Goal: Information Seeking & Learning: Check status

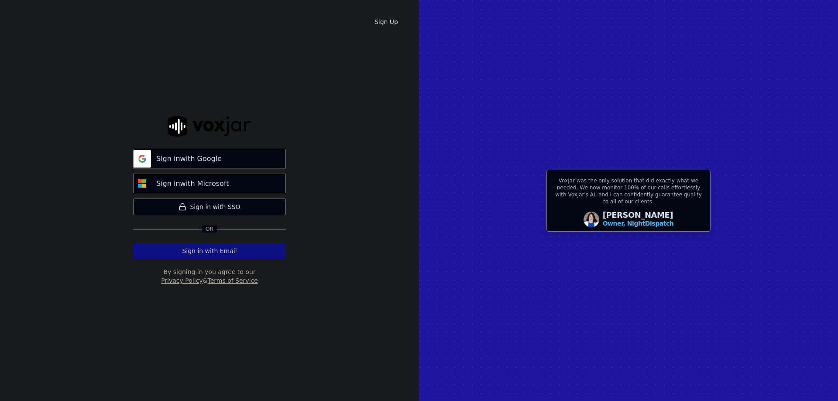
click at [217, 249] on button "Sign in with Email" at bounding box center [209, 251] width 153 height 16
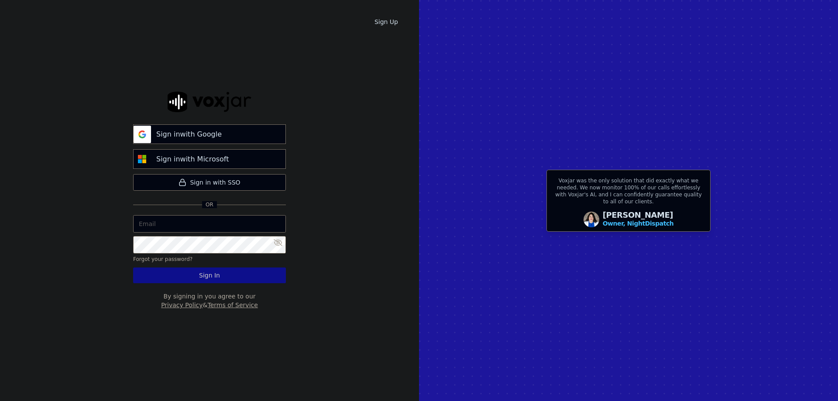
click at [208, 223] on input "email" at bounding box center [209, 223] width 153 height 17
type input "[EMAIL_ADDRESS][DOMAIN_NAME]"
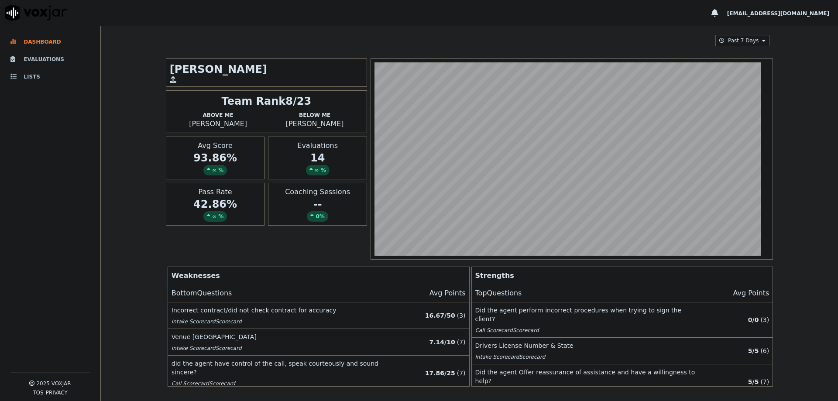
click at [219, 213] on div "∞ %" at bounding box center [215, 216] width 24 height 10
drag, startPoint x: 237, startPoint y: 203, endPoint x: 185, endPoint y: 203, distance: 51.5
click at [185, 203] on div "42.86 % ∞ %" at bounding box center [215, 209] width 91 height 24
click at [231, 231] on div "Courtni White Team Rank 8/23 Above Me Steven Salazar Below Me Ashley Simmons Av…" at bounding box center [469, 158] width 607 height 201
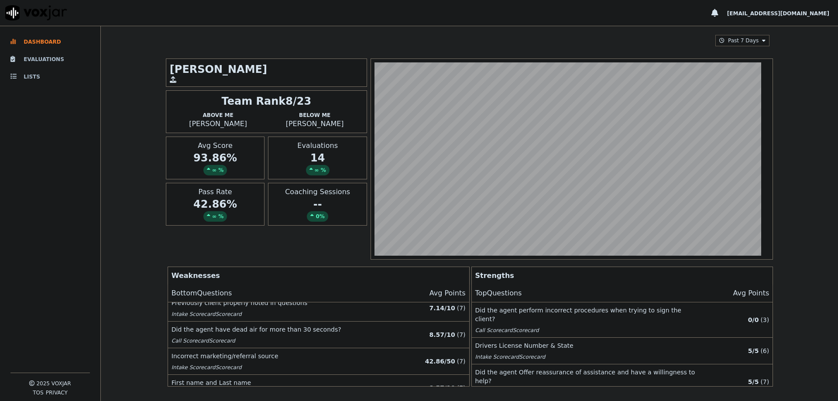
scroll to position [113, 0]
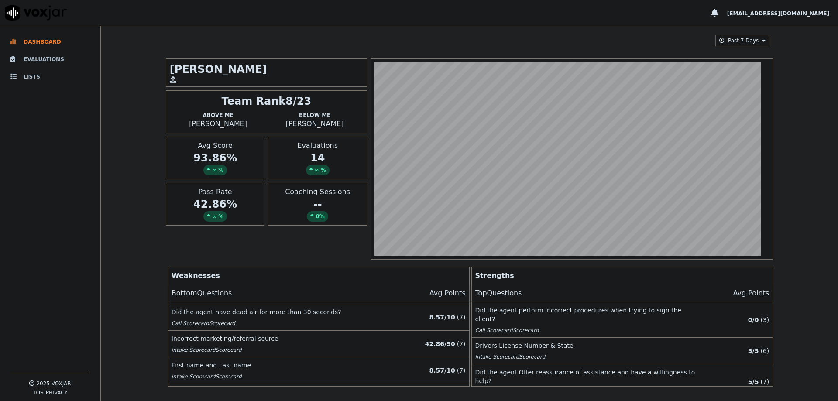
click at [457, 313] on p "( 7 )" at bounding box center [461, 317] width 9 height 9
click at [189, 341] on div "Did the agent use the proper greeting by identifying the company and themself b…" at bounding box center [282, 344] width 220 height 28
click at [203, 222] on div "Pass Rate 42.86 % ∞ %" at bounding box center [215, 204] width 99 height 43
click at [208, 216] on icon at bounding box center [208, 215] width 3 height 5
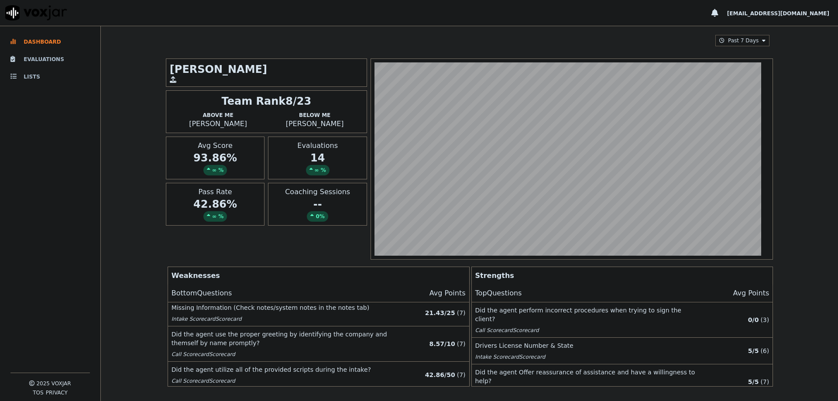
click at [220, 226] on div "Courtni White Team Rank 8/23 Above Me Steven Salazar Below Me Ashley Simmons Av…" at bounding box center [469, 158] width 607 height 201
click at [234, 130] on div "Team Rank 8/23 Above Me Steven Salazar Below Me Ashley Simmons" at bounding box center [266, 111] width 201 height 43
click at [741, 35] on button "Past 7 Days" at bounding box center [742, 40] width 54 height 11
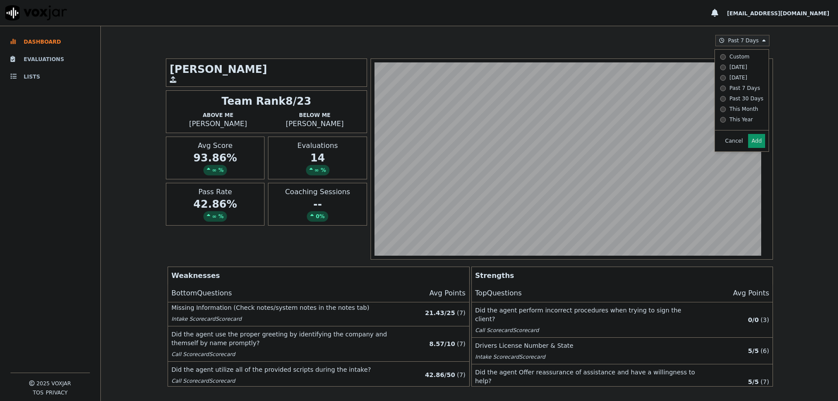
click at [734, 100] on div "Past 30 Days" at bounding box center [746, 98] width 34 height 7
click at [748, 148] on button "Add" at bounding box center [756, 141] width 17 height 14
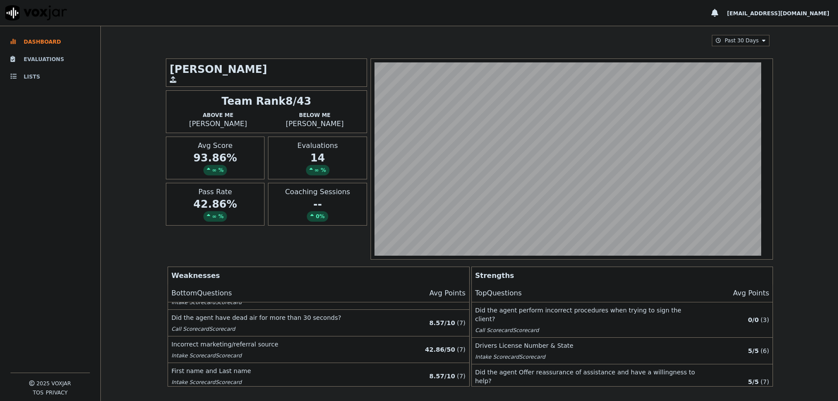
scroll to position [131, 0]
click at [437, 349] on p "8.57 / 10" at bounding box center [442, 353] width 26 height 9
click at [25, 58] on li "Evaluations" at bounding box center [49, 59] width 79 height 17
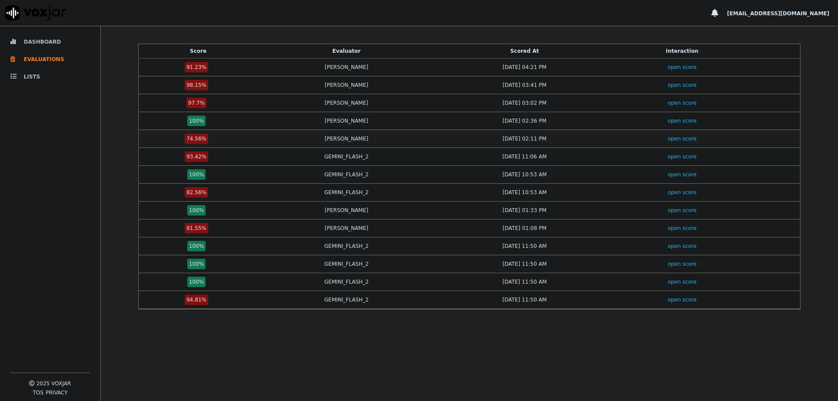
click at [652, 137] on div "open score" at bounding box center [682, 138] width 130 height 7
click at [668, 137] on link "open score" at bounding box center [682, 139] width 29 height 6
click at [673, 231] on link "open score" at bounding box center [682, 228] width 29 height 6
click at [673, 197] on td "open score" at bounding box center [682, 193] width 137 height 18
click at [673, 196] on td "open score" at bounding box center [682, 193] width 137 height 18
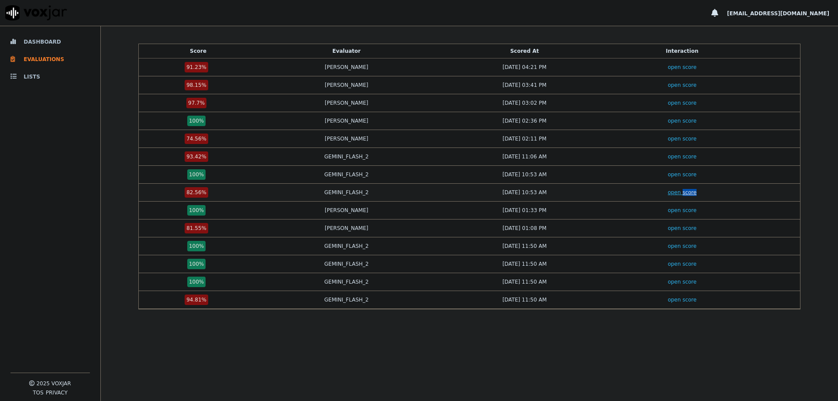
click at [671, 194] on link "open score" at bounding box center [682, 192] width 29 height 6
click at [670, 230] on link "open score" at bounding box center [682, 228] width 29 height 6
click at [668, 67] on link "open score" at bounding box center [682, 67] width 29 height 6
click at [668, 300] on link "open score" at bounding box center [682, 300] width 29 height 6
click at [674, 103] on link "open score" at bounding box center [682, 103] width 29 height 6
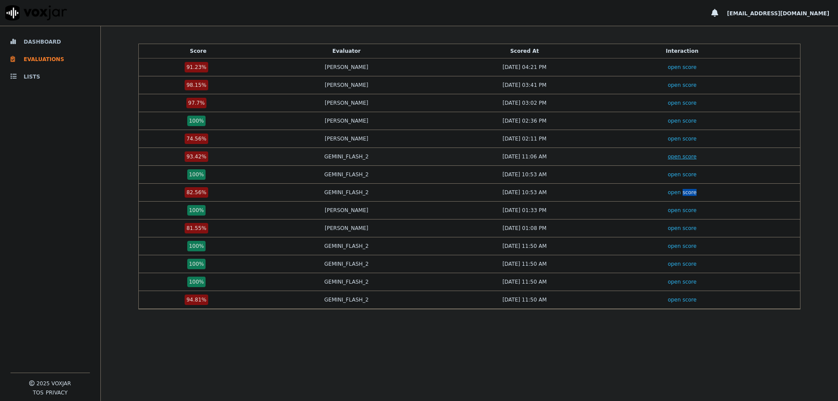
click at [670, 158] on link "open score" at bounding box center [682, 157] width 29 height 6
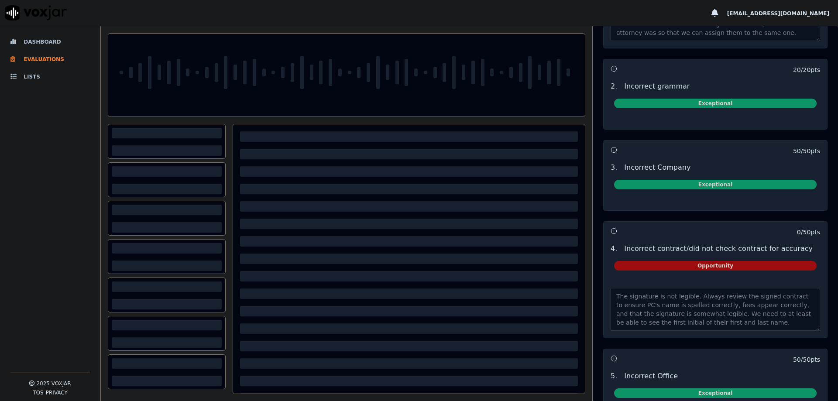
scroll to position [2172, 0]
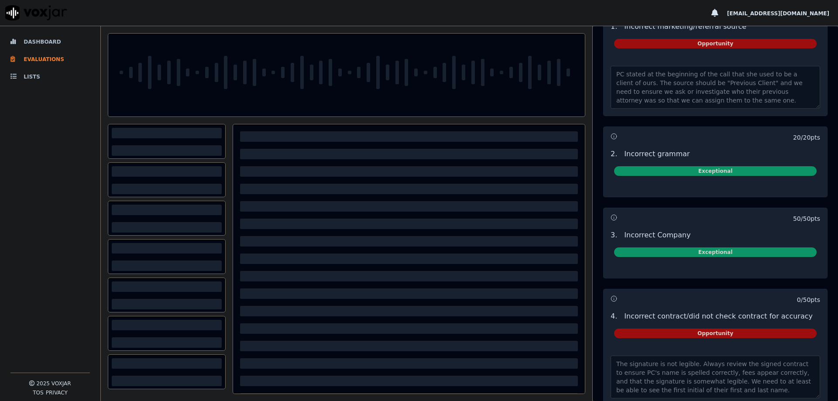
click at [728, 336] on span "Opportunity" at bounding box center [715, 334] width 203 height 10
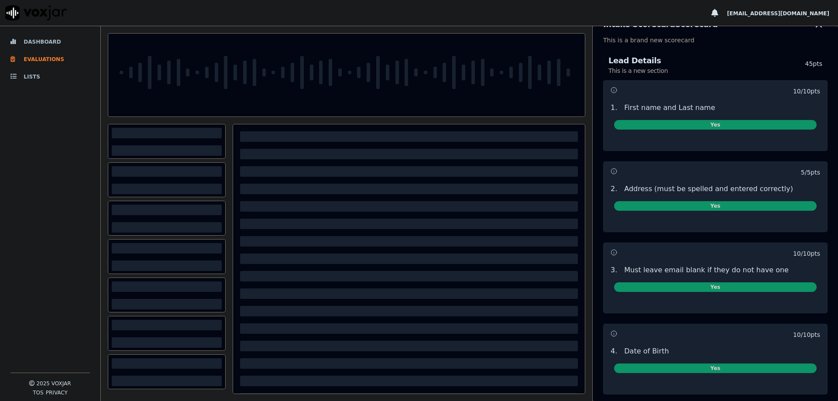
scroll to position [0, 0]
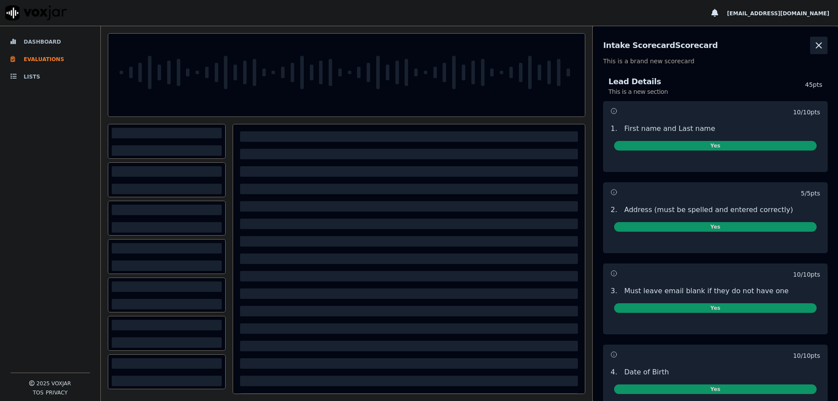
click at [814, 47] on icon "button" at bounding box center [819, 45] width 10 height 10
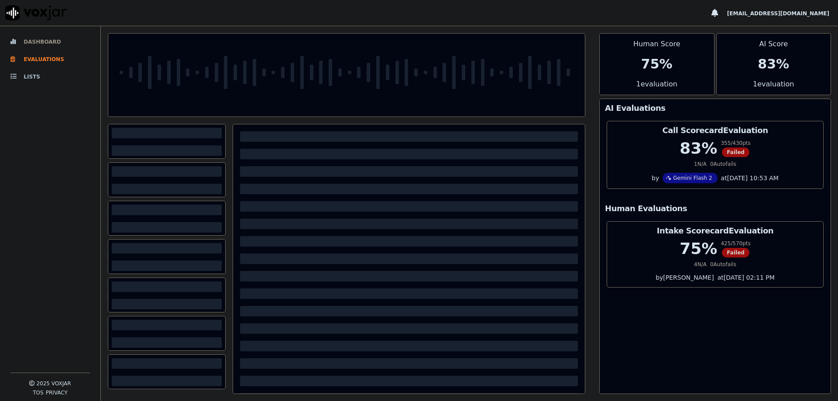
click at [49, 41] on li "Dashboard" at bounding box center [49, 41] width 79 height 17
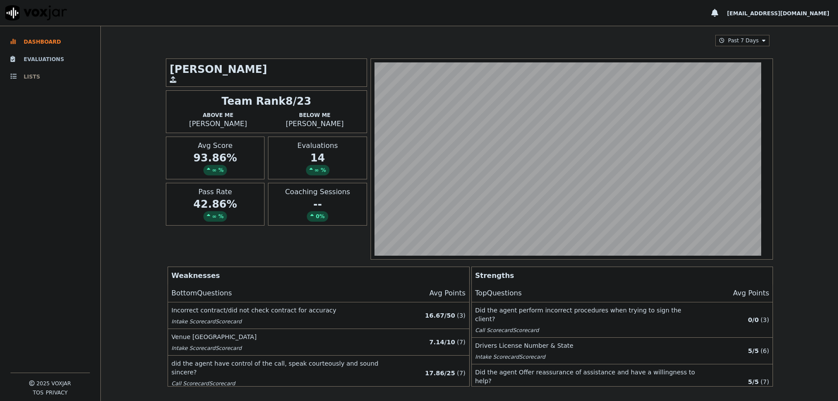
click at [33, 76] on li "Lists" at bounding box center [49, 76] width 79 height 17
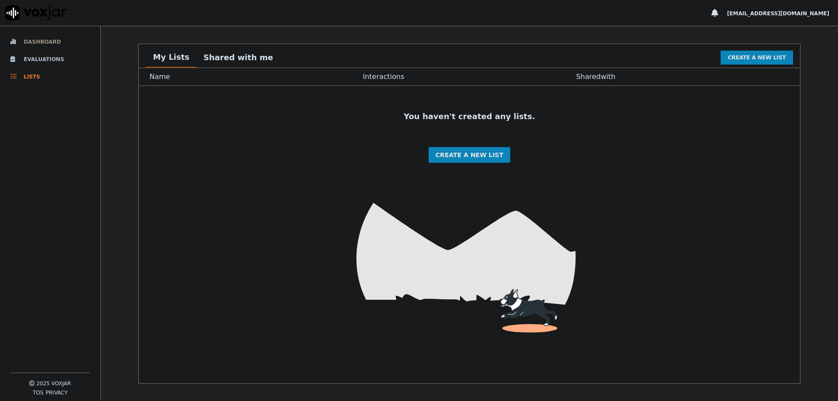
click at [36, 38] on li "Dashboard" at bounding box center [49, 41] width 79 height 17
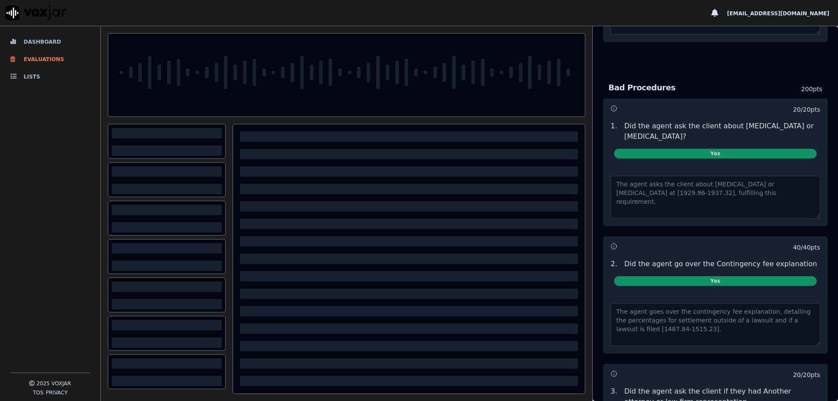
scroll to position [2502, 0]
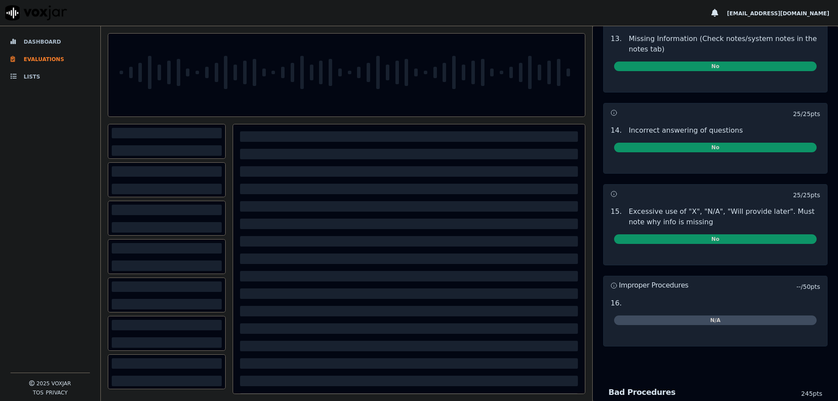
scroll to position [1877, 0]
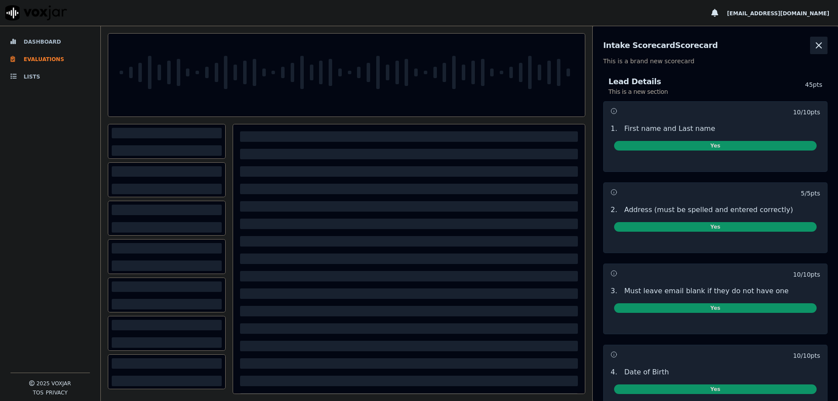
click at [814, 47] on icon "button" at bounding box center [819, 45] width 10 height 10
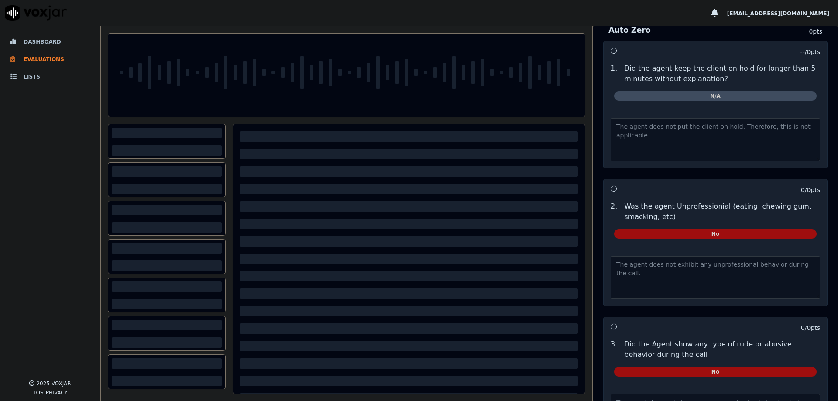
scroll to position [3509, 0]
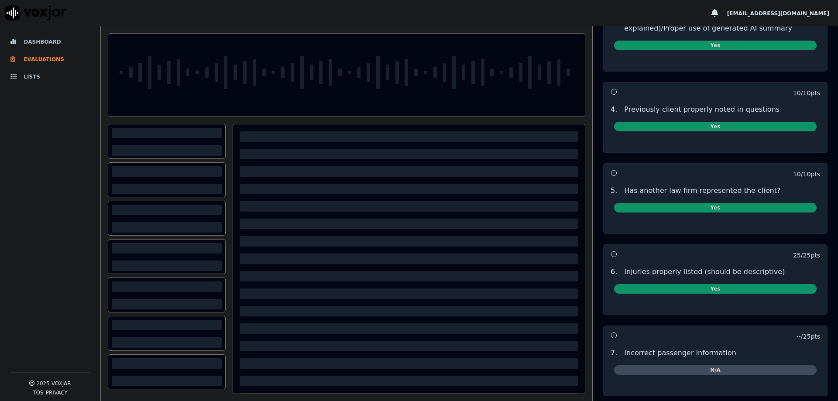
scroll to position [808, 0]
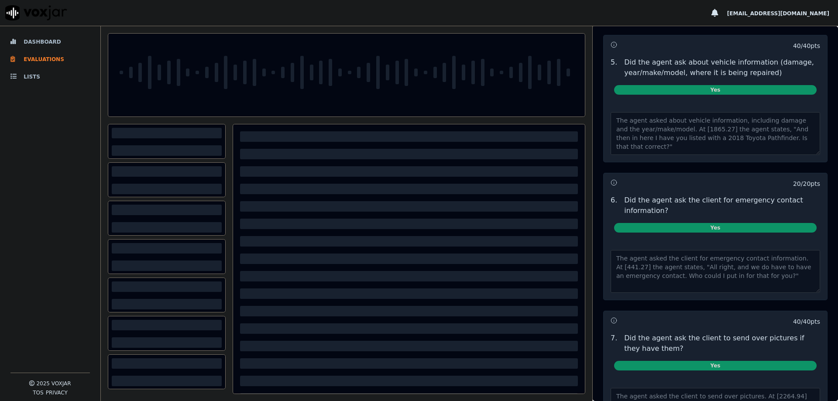
scroll to position [2833, 0]
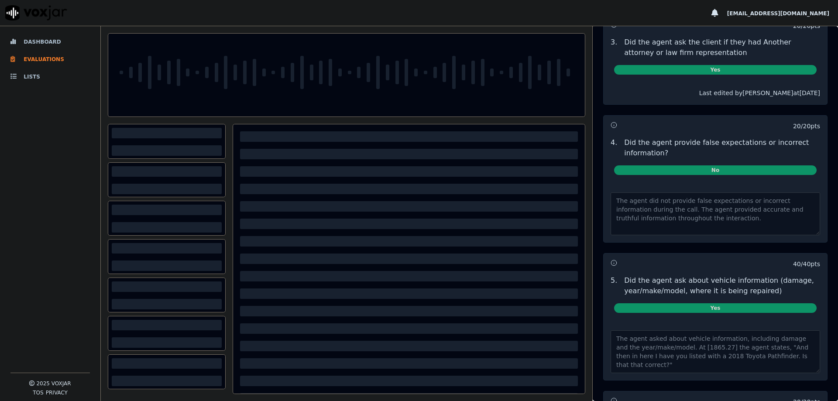
click at [662, 21] on div "[EMAIL_ADDRESS][DOMAIN_NAME]" at bounding box center [419, 13] width 838 height 26
click at [626, 18] on div "[EMAIL_ADDRESS][DOMAIN_NAME]" at bounding box center [419, 13] width 838 height 26
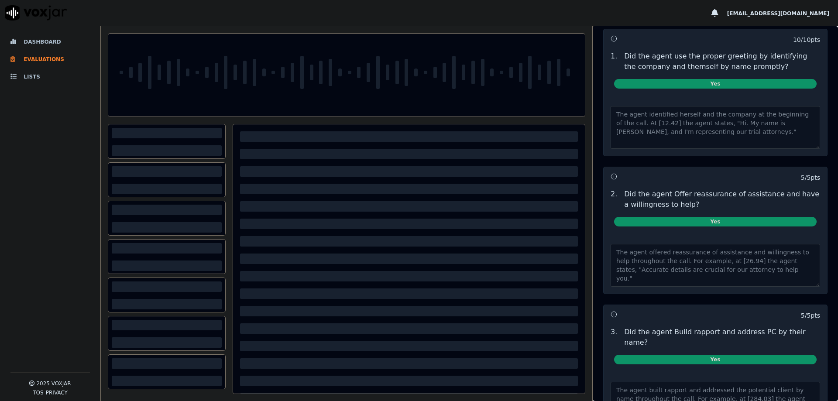
scroll to position [0, 0]
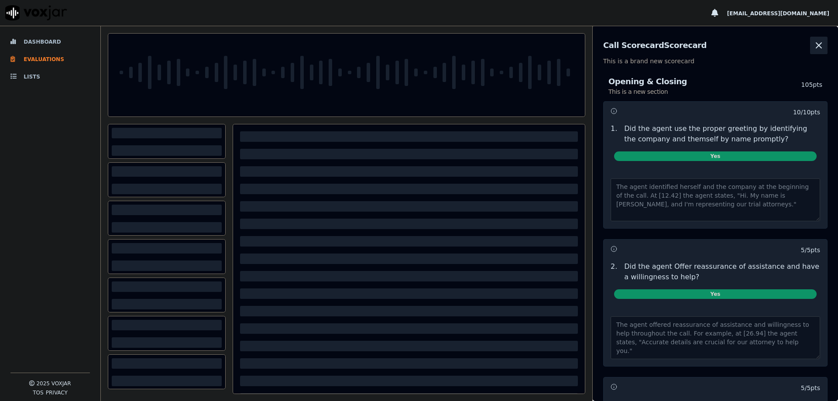
click at [814, 42] on icon "button" at bounding box center [819, 45] width 10 height 10
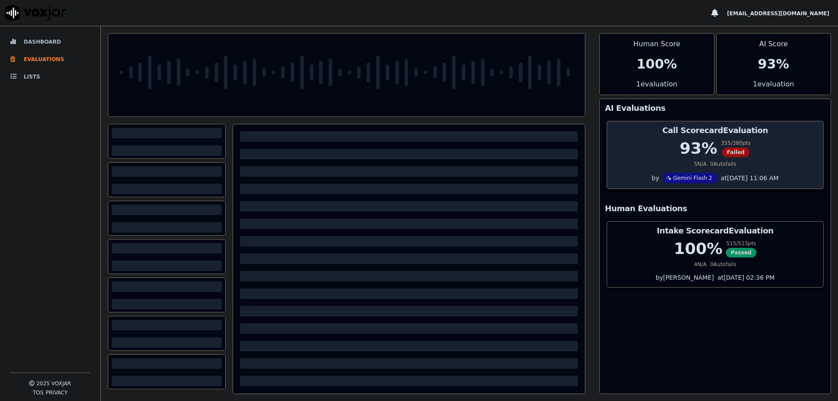
click at [680, 145] on div "93 %" at bounding box center [699, 148] width 38 height 17
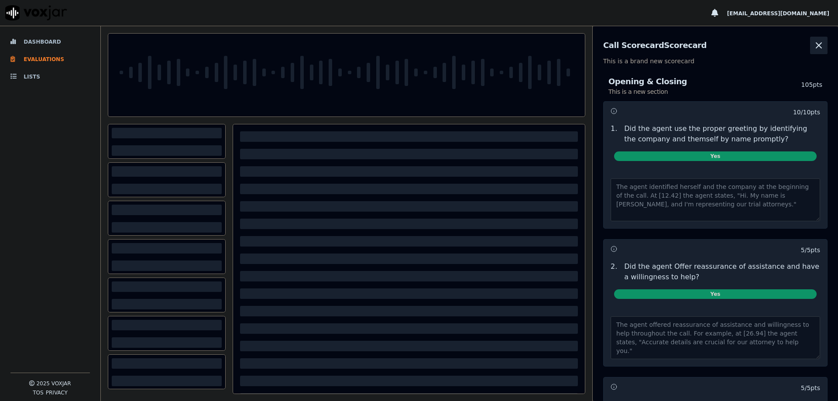
click at [816, 44] on icon "button" at bounding box center [818, 45] width 5 height 5
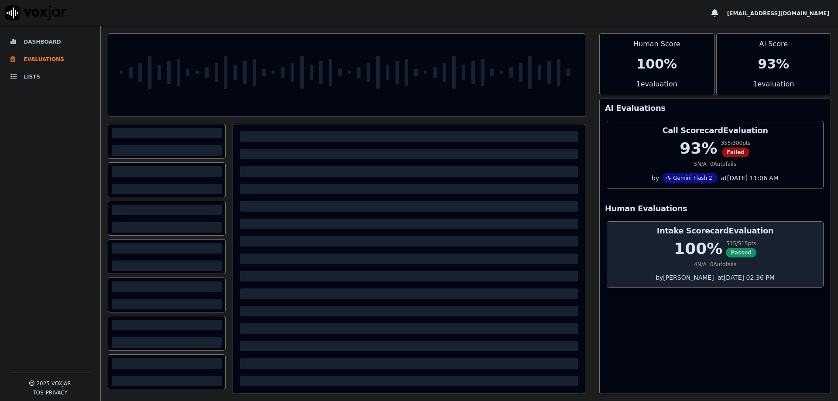
click at [675, 263] on div "4 N/A 0 Autofails" at bounding box center [715, 264] width 206 height 7
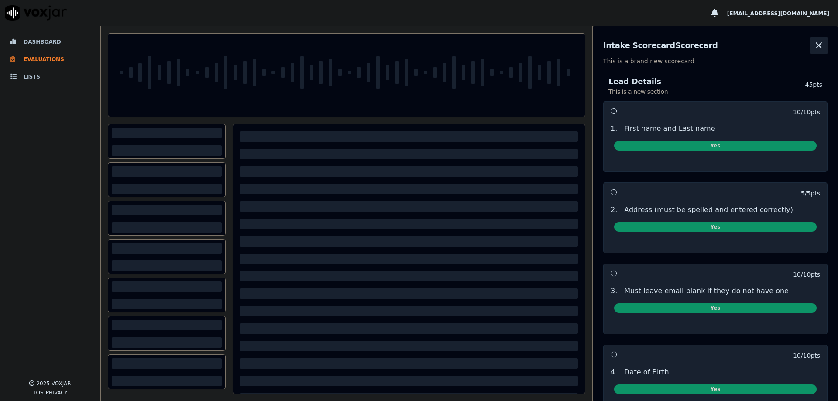
click at [810, 44] on button "button" at bounding box center [818, 45] width 17 height 17
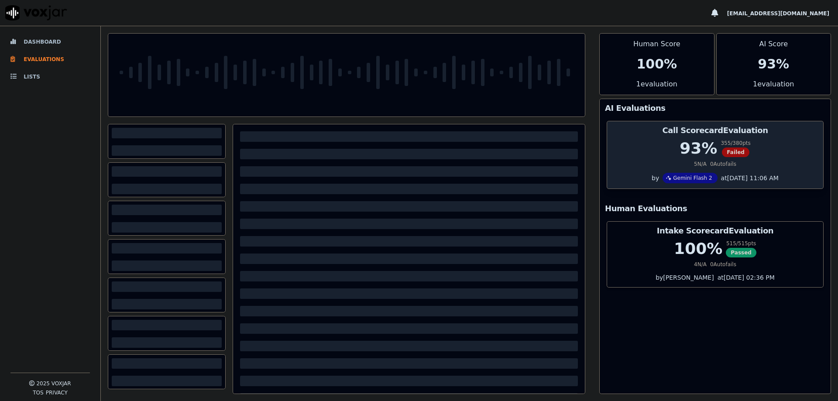
click at [714, 133] on h3 "Call Scorecard Evaluation" at bounding box center [715, 131] width 206 height 8
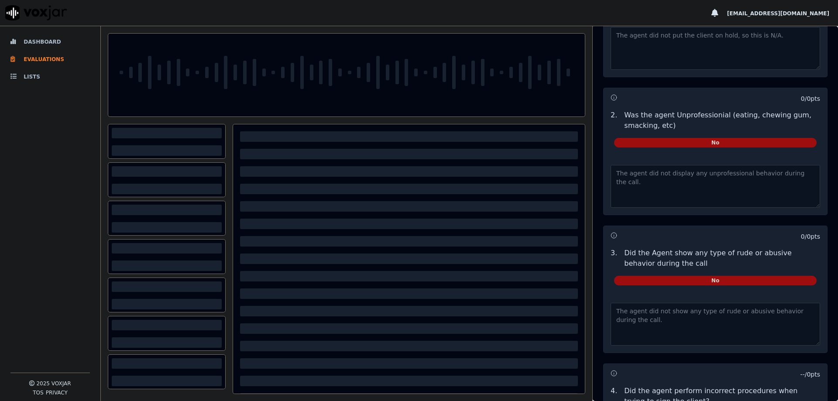
scroll to position [3662, 0]
